Goal: Transaction & Acquisition: Book appointment/travel/reservation

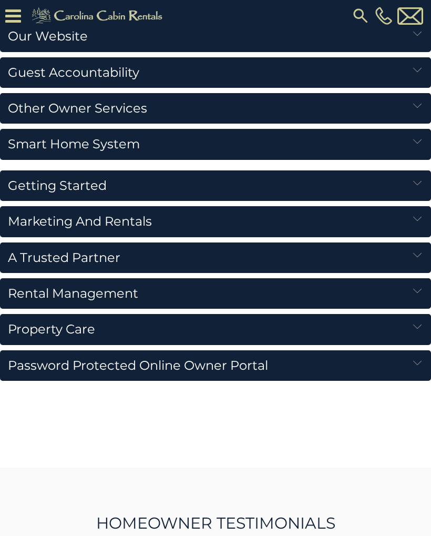
scroll to position [1608, 0]
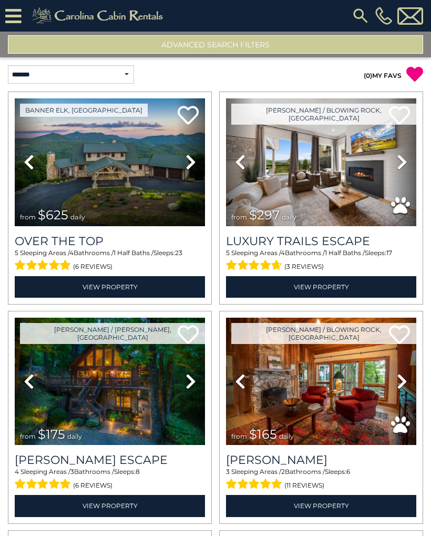
click at [171, 46] on button "Advanced Search Filters" at bounding box center [215, 44] width 415 height 18
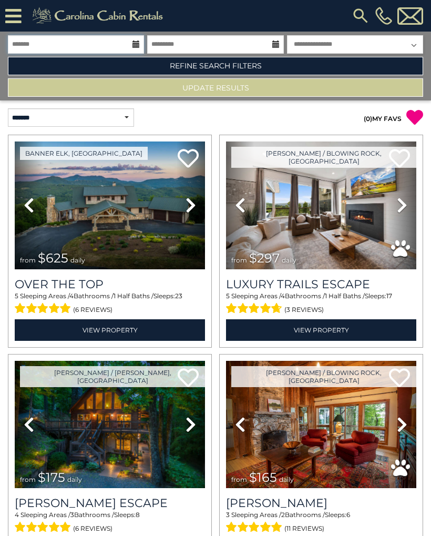
click at [131, 42] on input "text" at bounding box center [76, 44] width 136 height 18
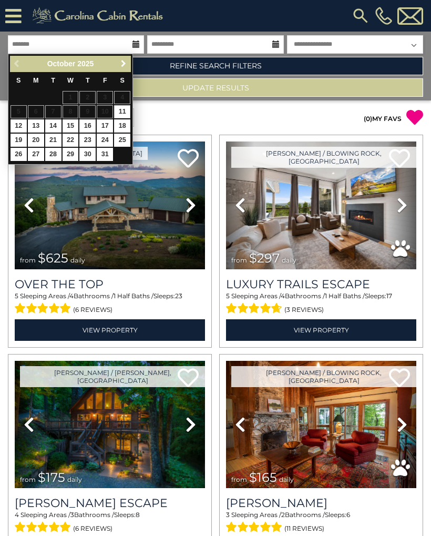
click at [119, 65] on span "Next" at bounding box center [123, 63] width 8 height 8
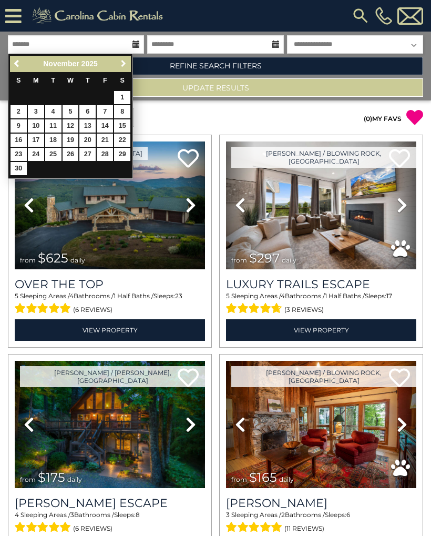
click at [122, 67] on span "Next" at bounding box center [123, 63] width 8 height 8
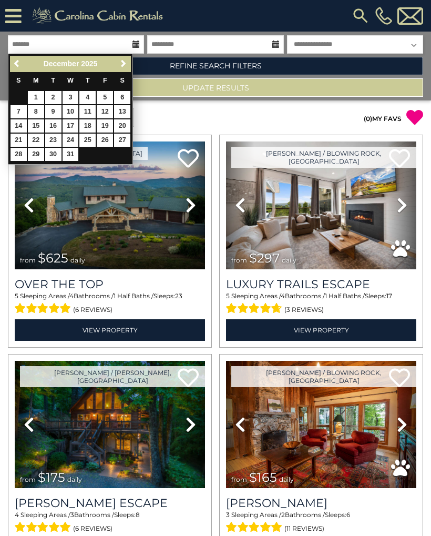
click at [120, 68] on span "Next" at bounding box center [123, 63] width 8 height 8
click at [122, 68] on link "Next" at bounding box center [123, 63] width 13 height 13
click at [117, 63] on link "Next" at bounding box center [123, 63] width 13 height 13
click at [126, 60] on span "Next" at bounding box center [123, 63] width 8 height 8
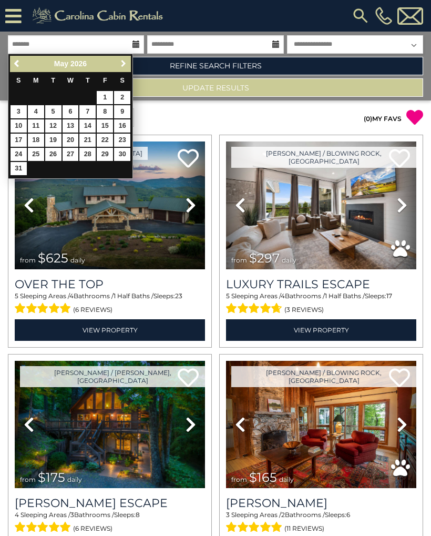
click at [125, 61] on span "Next" at bounding box center [123, 63] width 8 height 8
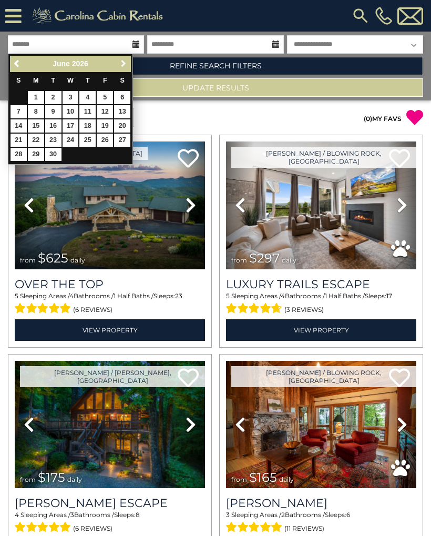
click at [124, 63] on span "Next" at bounding box center [123, 63] width 8 height 8
click at [130, 63] on link "Next" at bounding box center [123, 63] width 13 height 13
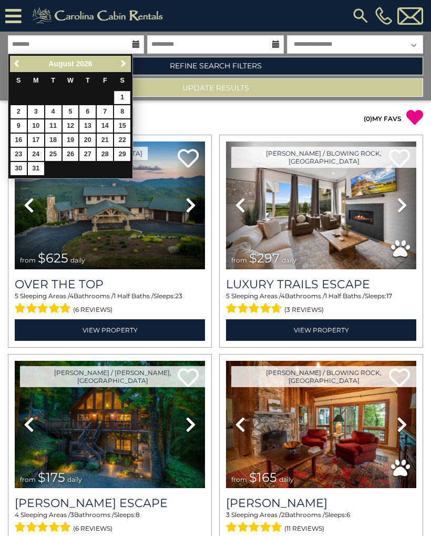
click at [116, 97] on link "1" at bounding box center [122, 97] width 16 height 13
type input "******"
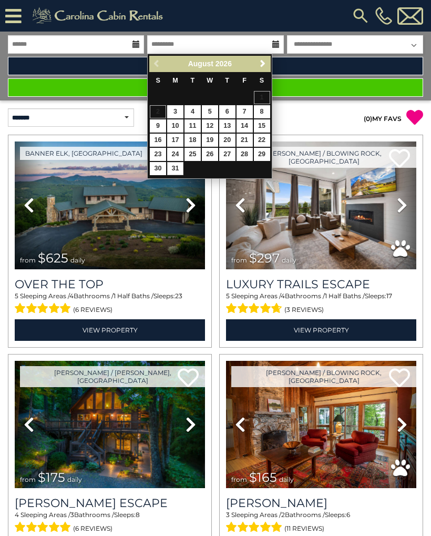
click at [178, 162] on link "31" at bounding box center [175, 168] width 16 height 13
type input "*******"
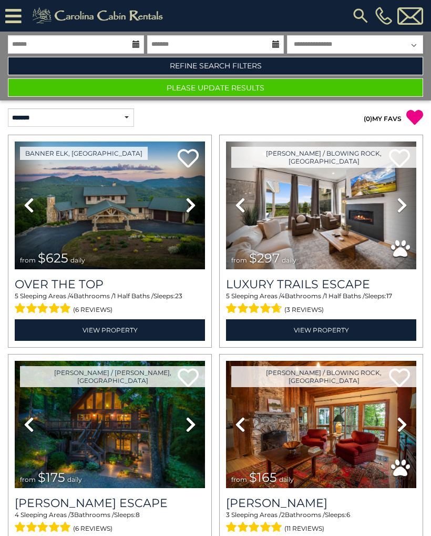
click at [179, 93] on button "Please Update Results" at bounding box center [215, 87] width 415 height 18
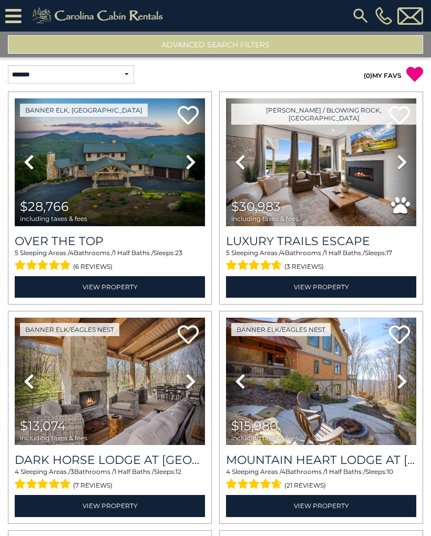
click at [158, 50] on button "Advanced Search Filters" at bounding box center [215, 44] width 415 height 18
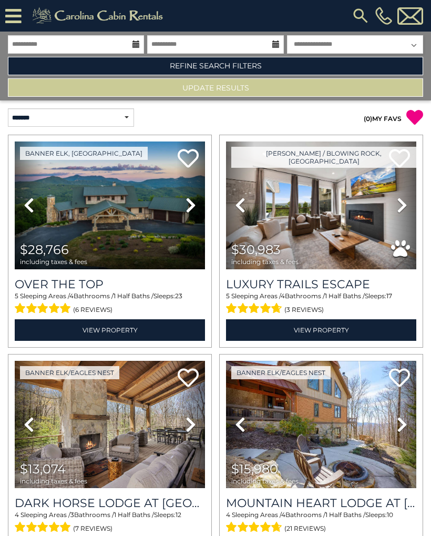
click at [216, 62] on link "Refine Search Filters" at bounding box center [215, 66] width 415 height 18
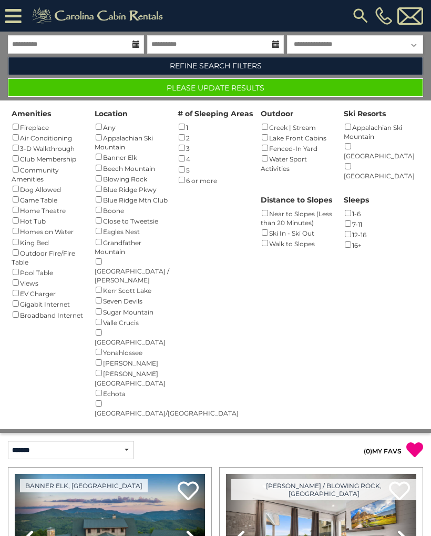
click at [228, 89] on button "Please Update Results" at bounding box center [215, 87] width 415 height 18
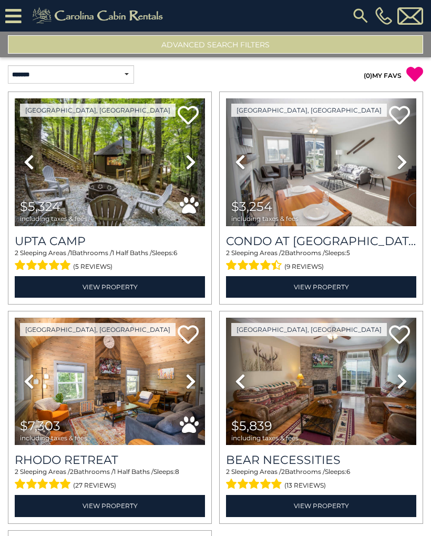
click at [313, 173] on img at bounding box center [321, 162] width 190 height 128
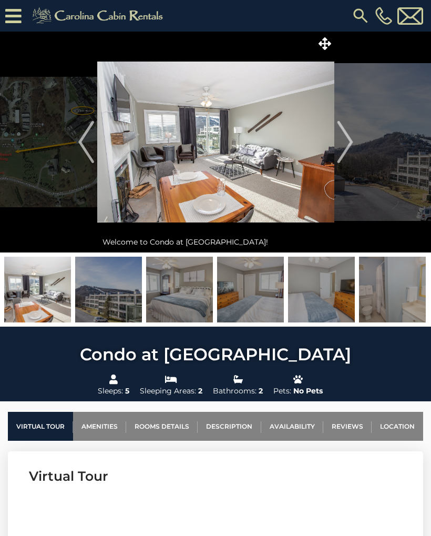
click at [341, 134] on img "Next" at bounding box center [345, 142] width 16 height 42
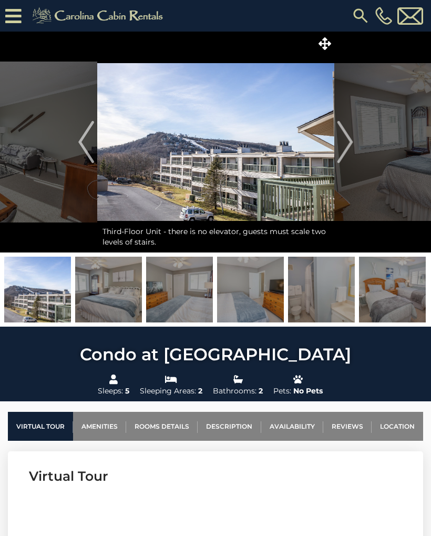
click at [343, 140] on img "Next" at bounding box center [345, 142] width 16 height 42
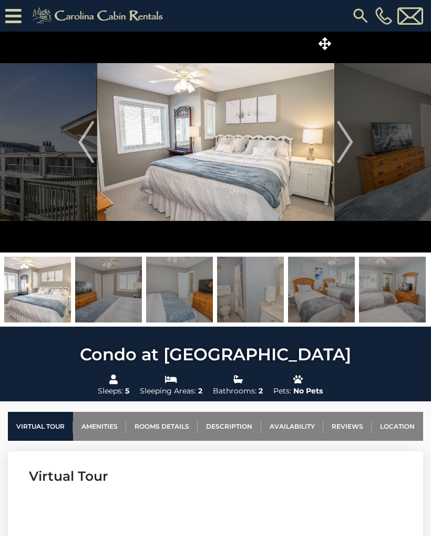
click at [349, 141] on img "Next" at bounding box center [345, 142] width 16 height 42
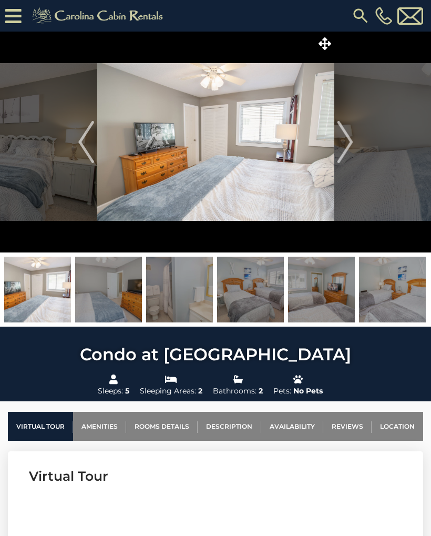
click at [350, 139] on img "Next" at bounding box center [345, 142] width 16 height 42
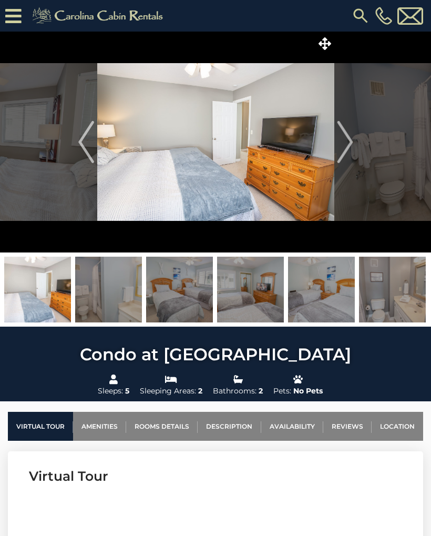
click at [351, 135] on img "Next" at bounding box center [345, 142] width 16 height 42
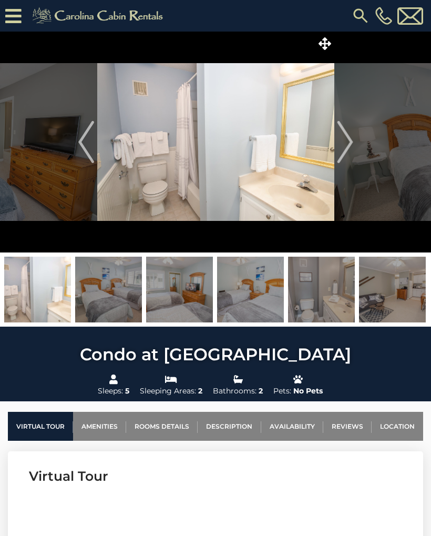
click at [352, 137] on img "Next" at bounding box center [345, 142] width 16 height 42
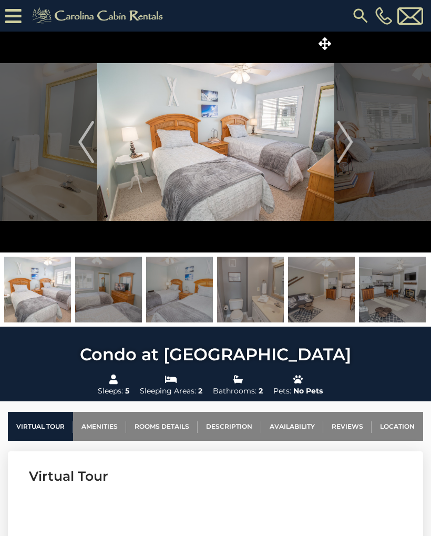
click at [340, 141] on img "Next" at bounding box center [345, 142] width 16 height 42
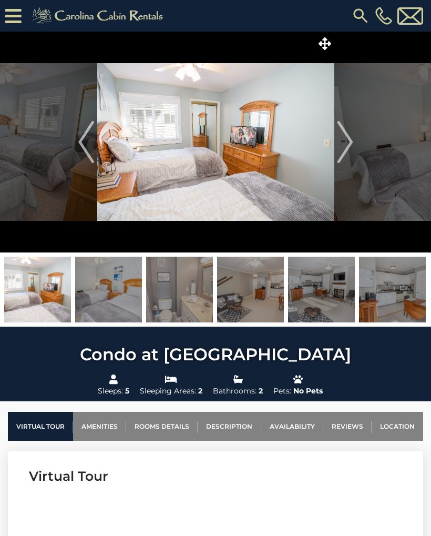
click at [342, 137] on img "Next" at bounding box center [345, 142] width 16 height 42
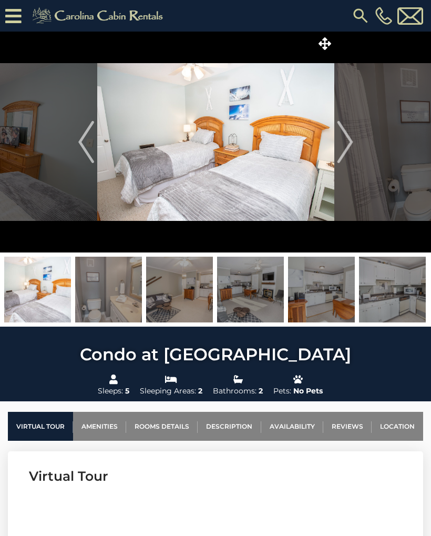
click at [352, 132] on img "Next" at bounding box center [345, 142] width 16 height 42
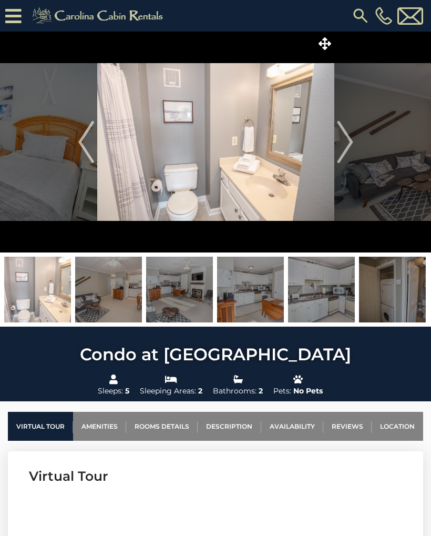
click at [344, 136] on img "Next" at bounding box center [345, 142] width 16 height 42
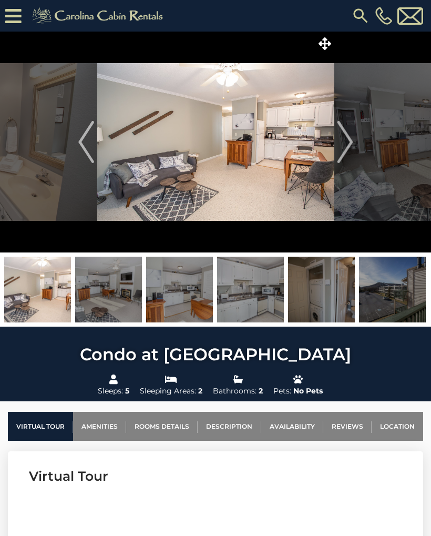
click at [344, 137] on img "Next" at bounding box center [345, 142] width 16 height 42
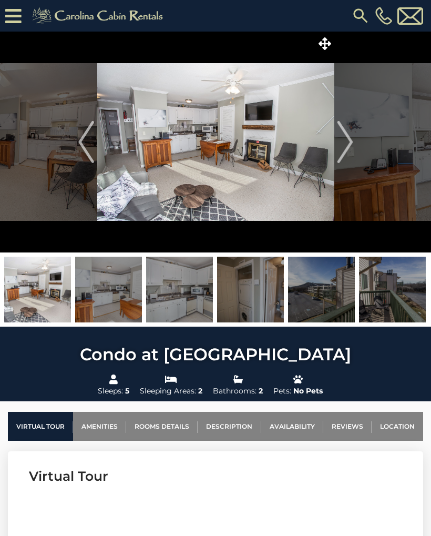
click at [351, 136] on img "Next" at bounding box center [345, 142] width 16 height 42
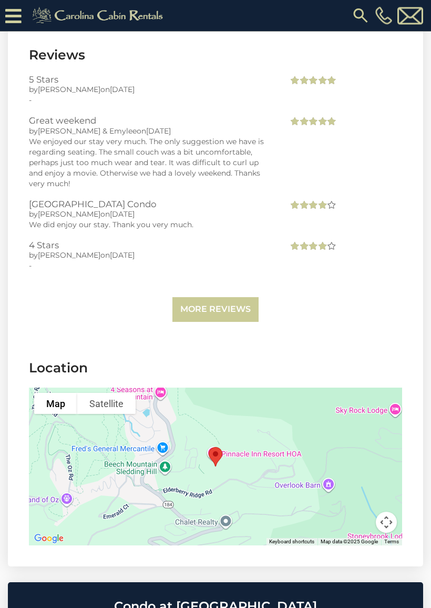
scroll to position [2560, 0]
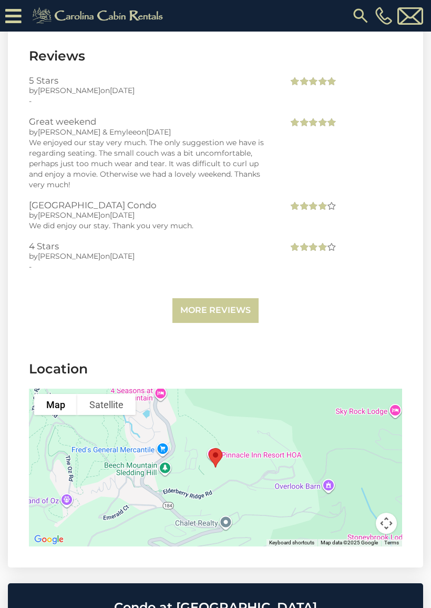
click at [422, 344] on section "Location To navigate the map with touch gestures double-tap and hold your finge…" at bounding box center [215, 455] width 415 height 223
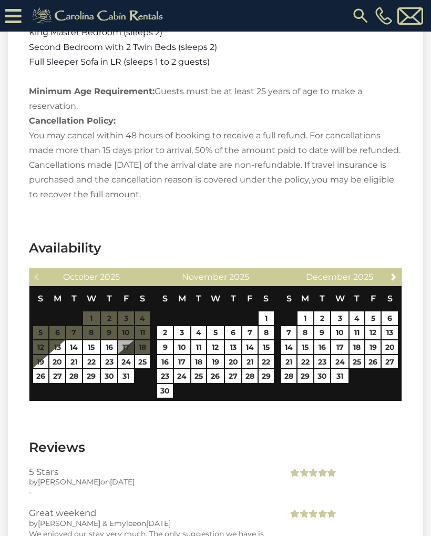
scroll to position [2165, 0]
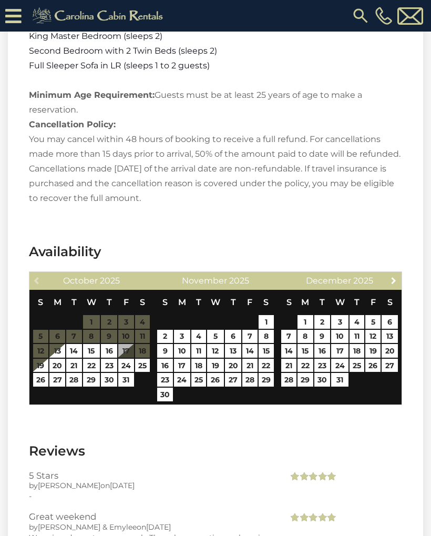
click at [395, 276] on span "Next" at bounding box center [394, 280] width 8 height 8
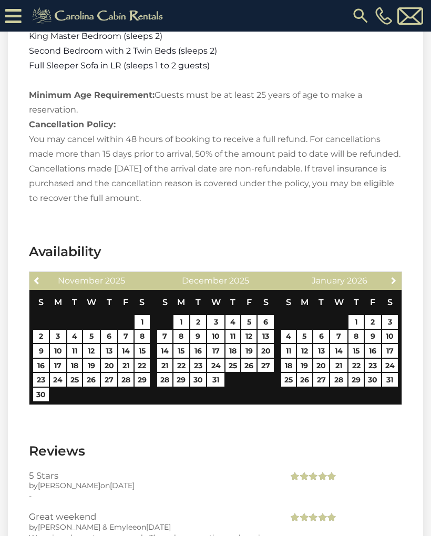
click at [396, 276] on span "Next" at bounding box center [394, 280] width 8 height 8
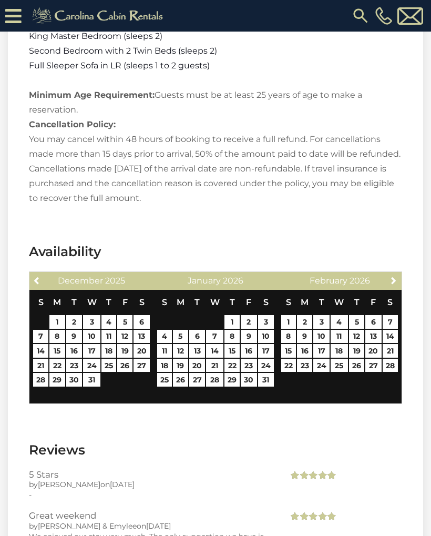
click at [393, 276] on span "Next" at bounding box center [394, 280] width 8 height 8
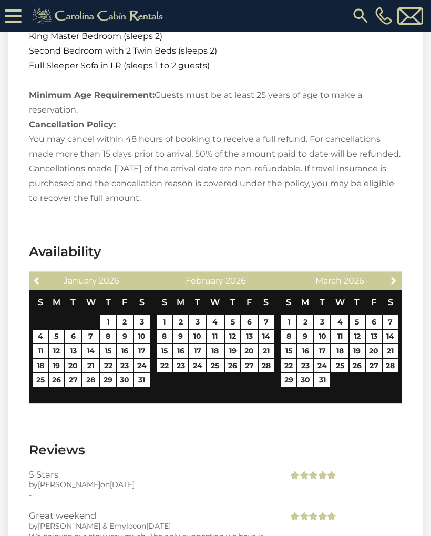
click at [390, 276] on span "Next" at bounding box center [394, 280] width 8 height 8
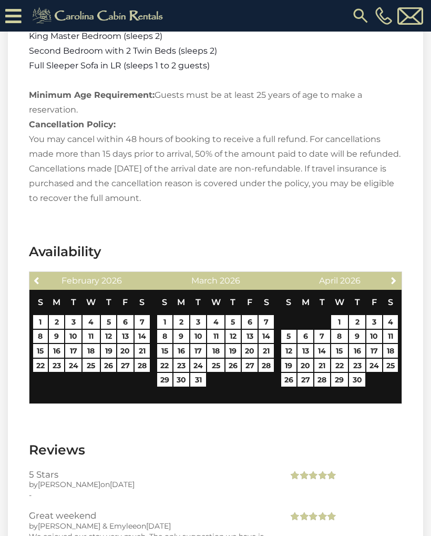
click at [391, 276] on span "Next" at bounding box center [394, 280] width 8 height 8
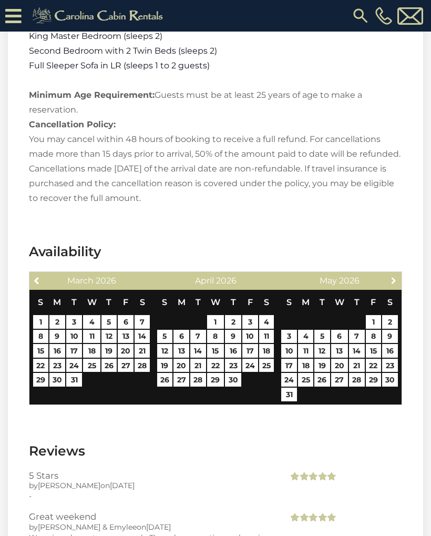
click at [392, 276] on span "Next" at bounding box center [394, 280] width 8 height 8
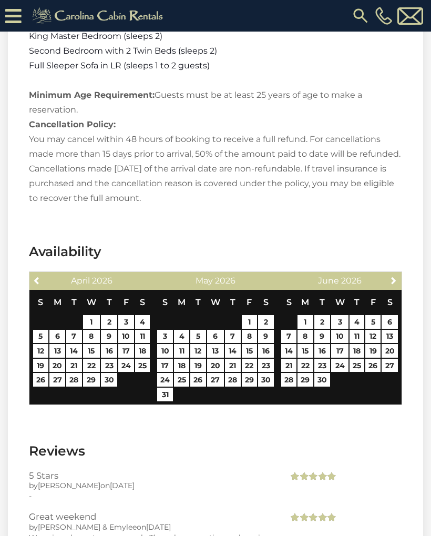
click at [394, 276] on span "Next" at bounding box center [394, 280] width 8 height 8
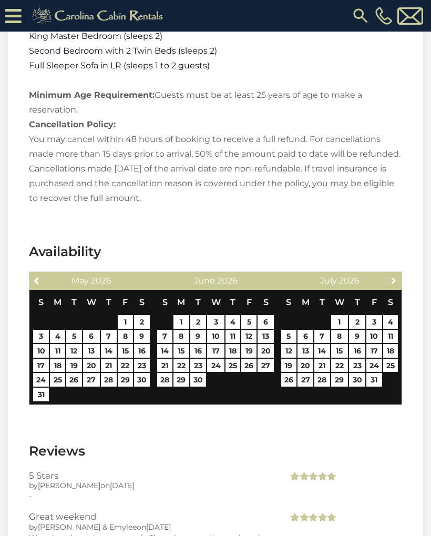
click at [392, 273] on link "Next" at bounding box center [393, 279] width 13 height 13
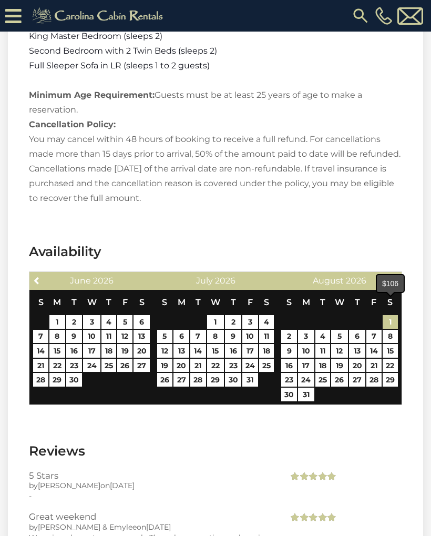
click at [392, 315] on link "1" at bounding box center [390, 322] width 15 height 14
type input "**********"
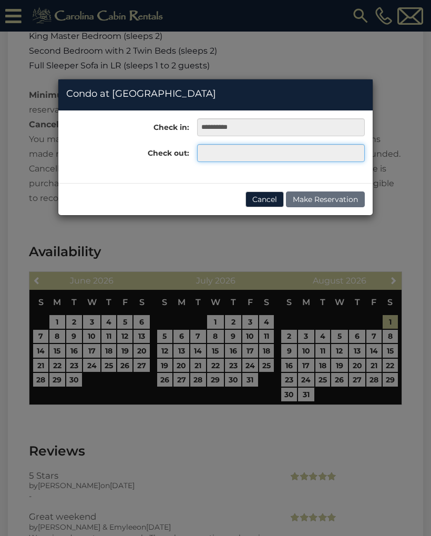
click at [231, 153] on input "text" at bounding box center [281, 153] width 168 height 18
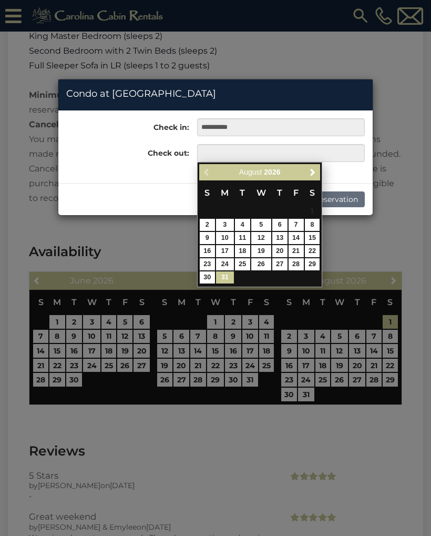
click at [226, 272] on link "31" at bounding box center [225, 277] width 18 height 12
type input "**********"
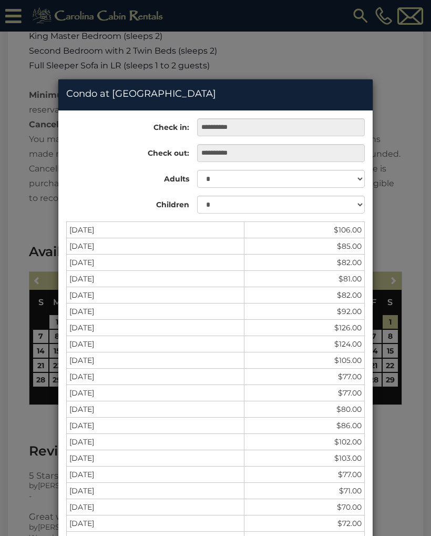
scroll to position [0, 0]
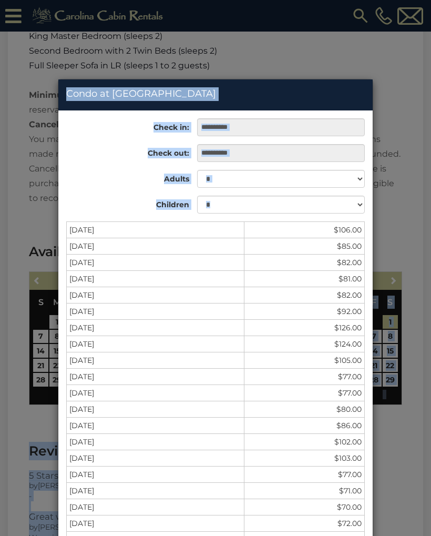
click at [429, 272] on div "**********" at bounding box center [215, 268] width 431 height 536
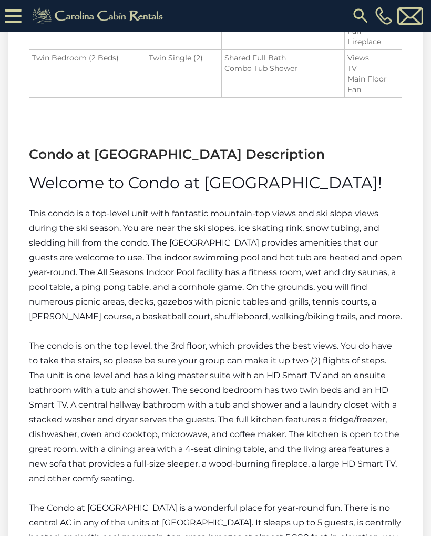
scroll to position [1369, 0]
